Goal: Navigation & Orientation: Find specific page/section

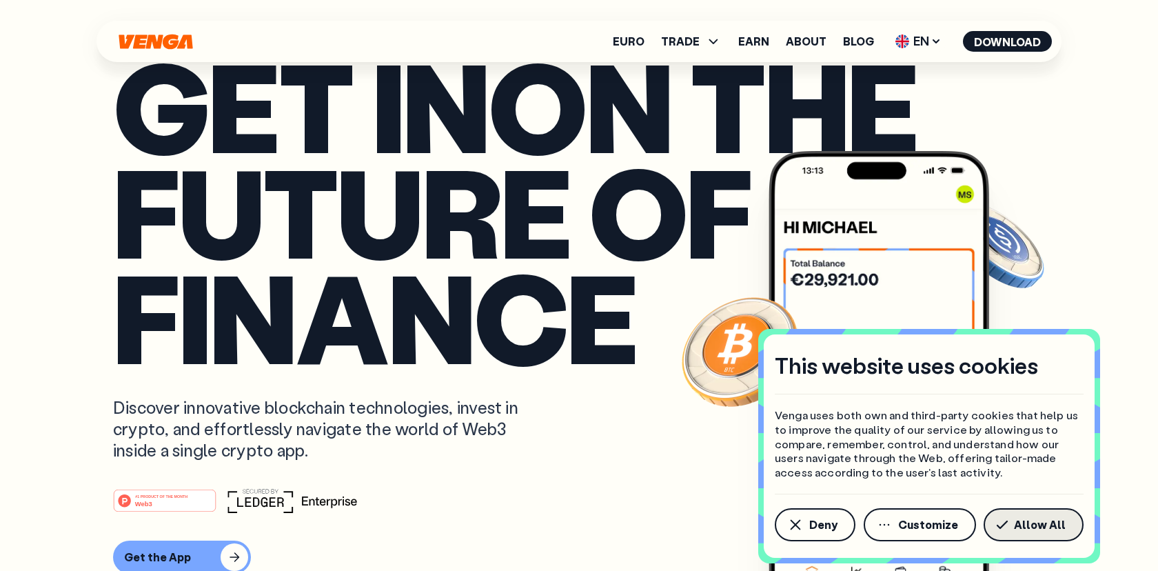
click at [1019, 526] on span "Allow All" at bounding box center [1040, 524] width 52 height 11
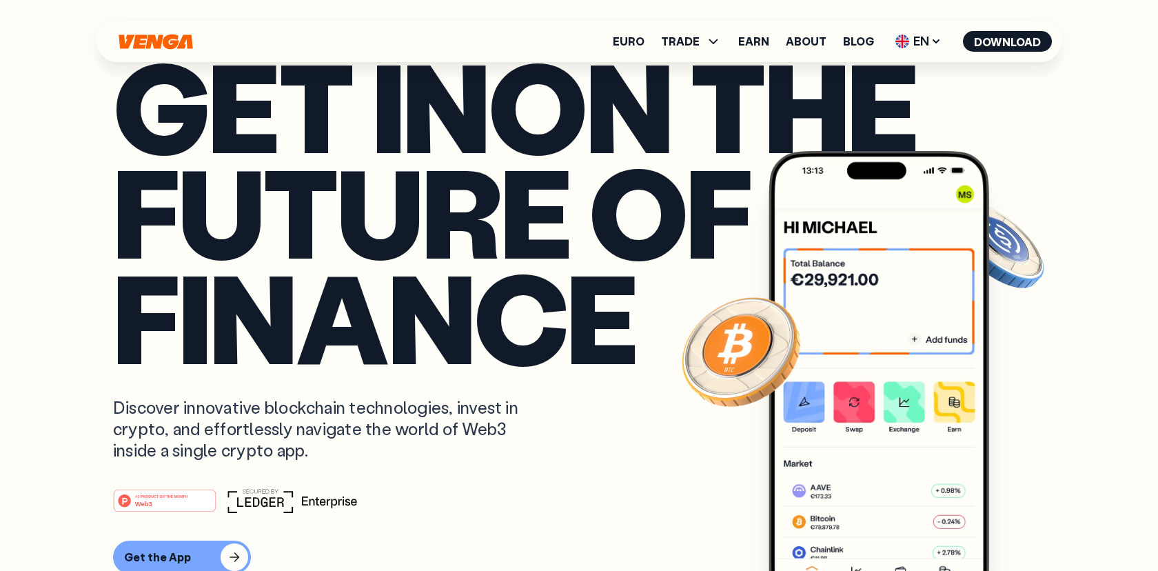
scroll to position [1, 0]
click at [689, 41] on span "TRADE" at bounding box center [680, 41] width 39 height 11
click at [935, 43] on icon at bounding box center [936, 41] width 11 height 11
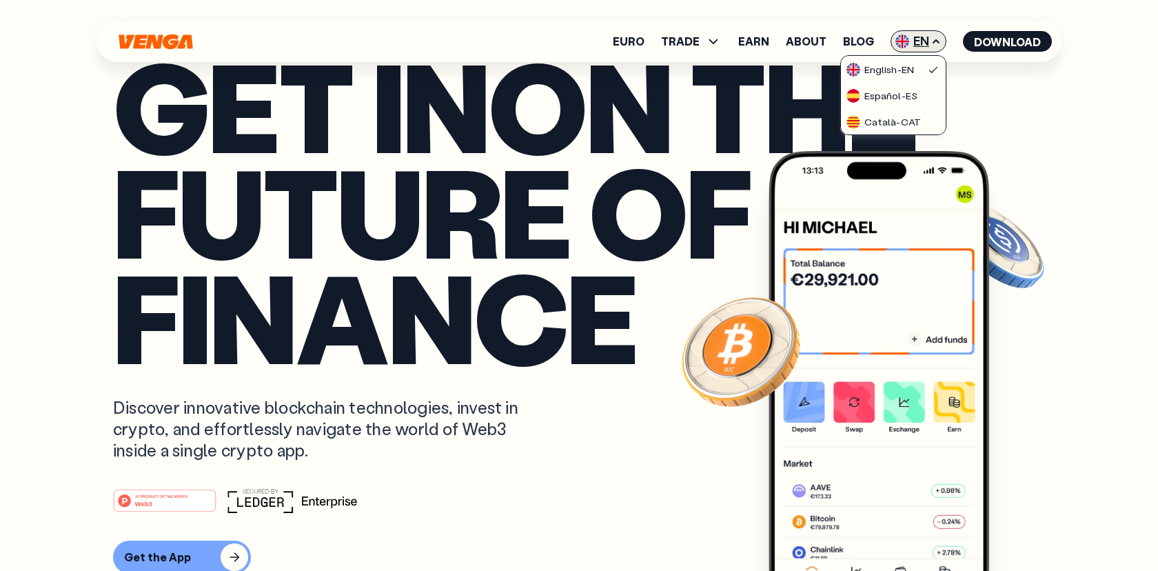
click at [933, 43] on icon at bounding box center [936, 41] width 6 height 3
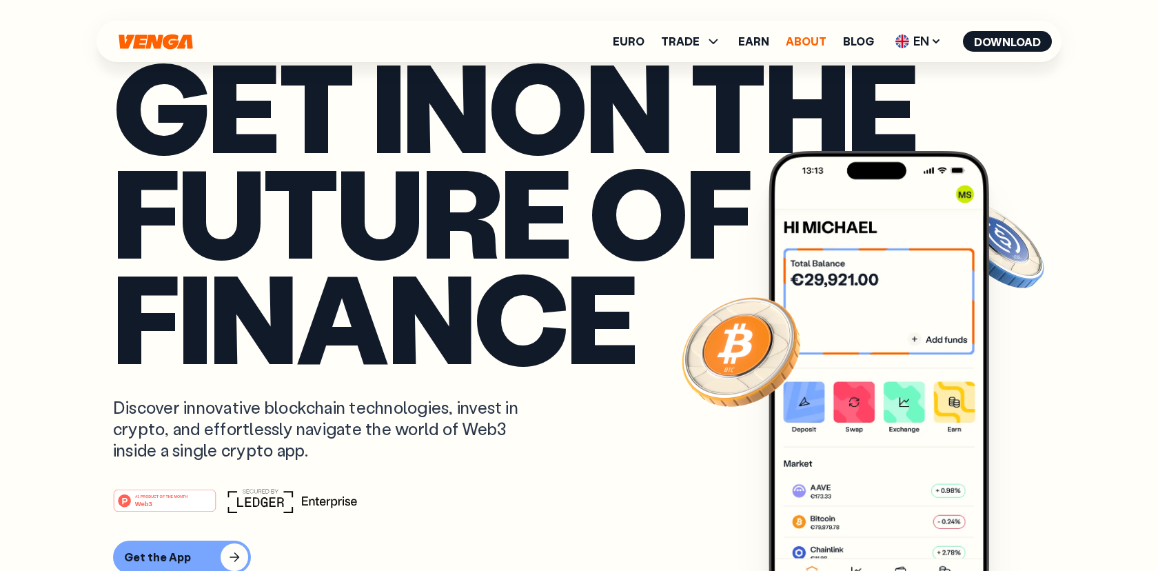
click at [807, 43] on link "About" at bounding box center [806, 41] width 41 height 11
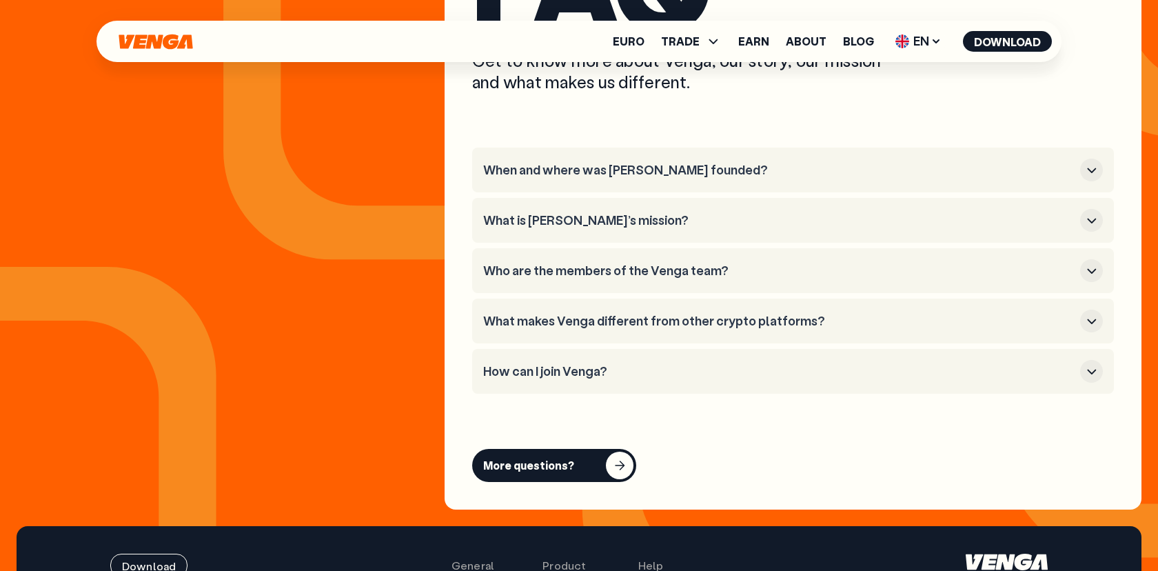
scroll to position [5224, 0]
click at [711, 159] on button "When and where was [PERSON_NAME] founded?" at bounding box center [793, 170] width 620 height 23
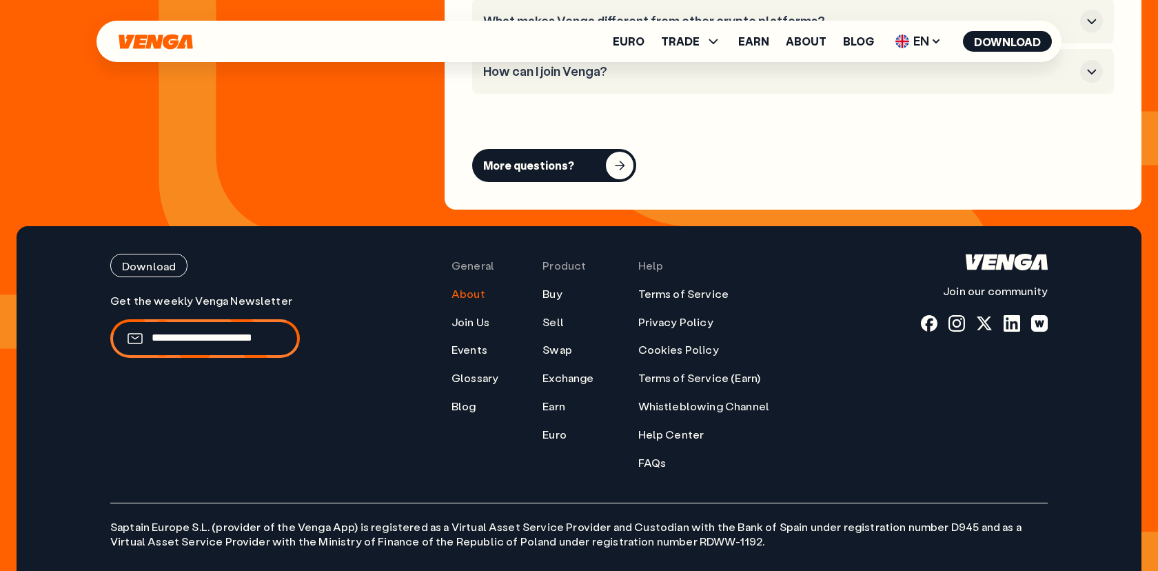
scroll to position [5617, 0]
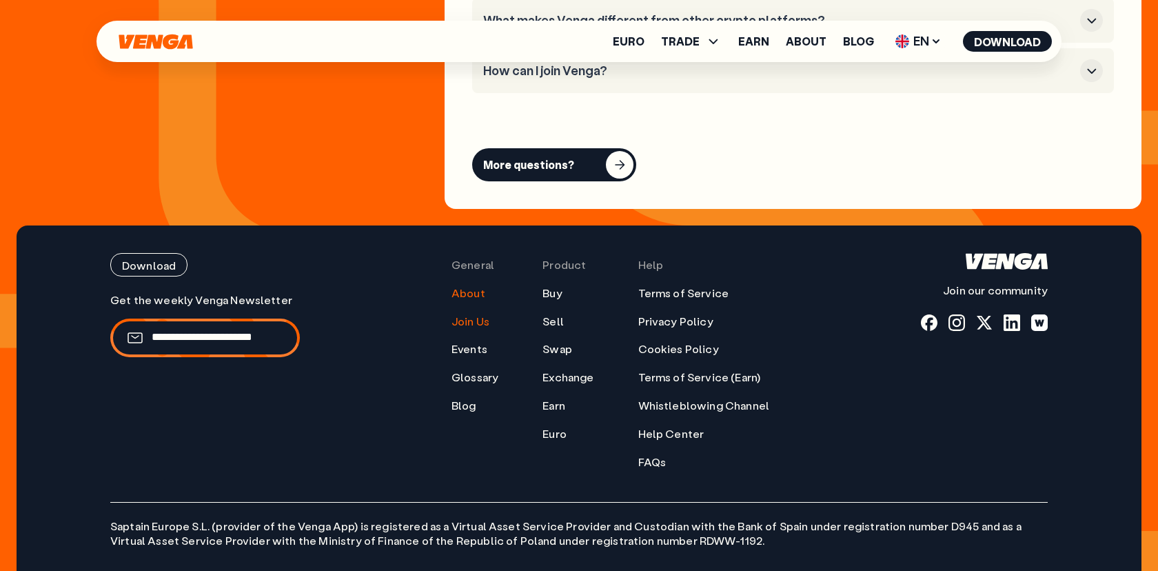
click at [480, 314] on link "Join Us" at bounding box center [471, 321] width 38 height 14
